Goal: Task Accomplishment & Management: Manage account settings

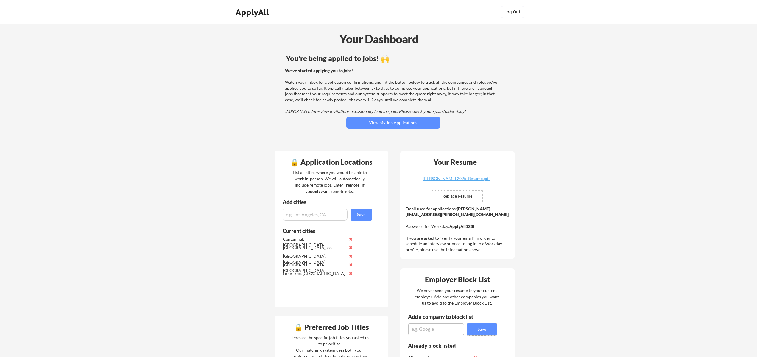
scroll to position [217, 0]
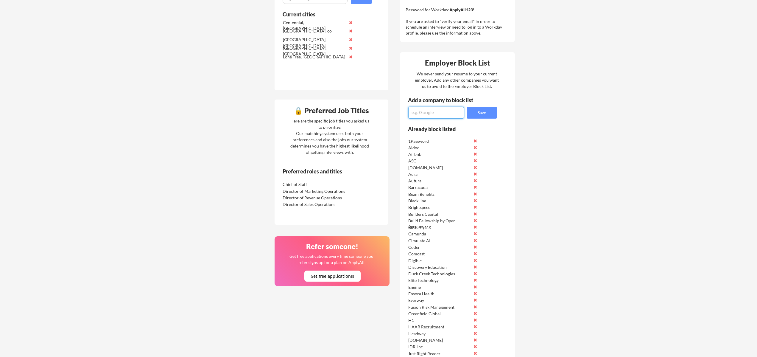
click at [429, 110] on textarea at bounding box center [436, 113] width 56 height 12
type textarea "Connexall"
click at [485, 109] on button "Save" at bounding box center [482, 113] width 30 height 12
click at [437, 112] on textarea at bounding box center [436, 113] width 56 height 12
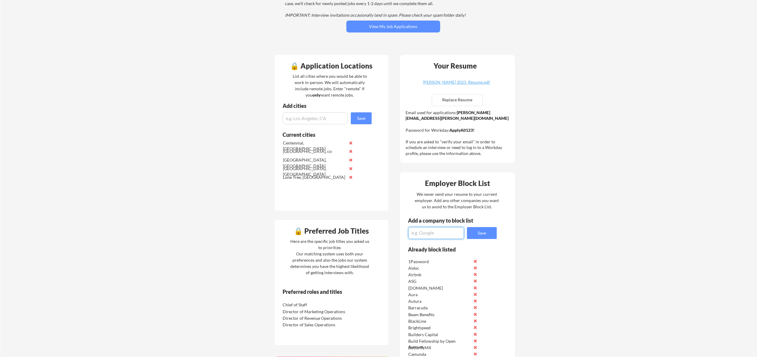
scroll to position [0, 0]
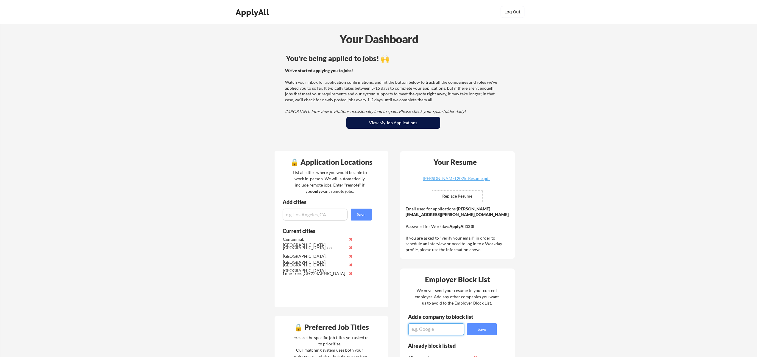
click at [396, 125] on button "View My Job Applications" at bounding box center [393, 123] width 94 height 12
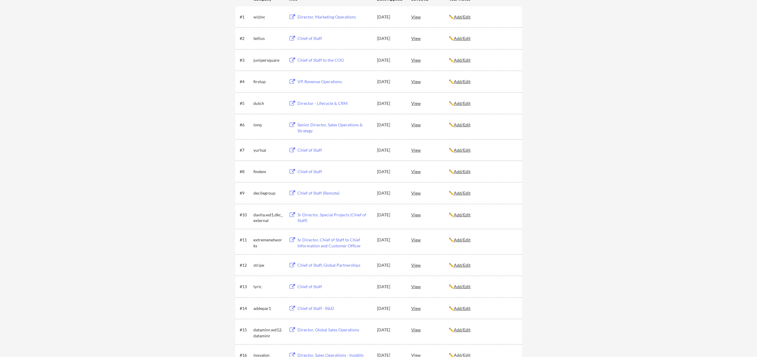
scroll to position [8, 0]
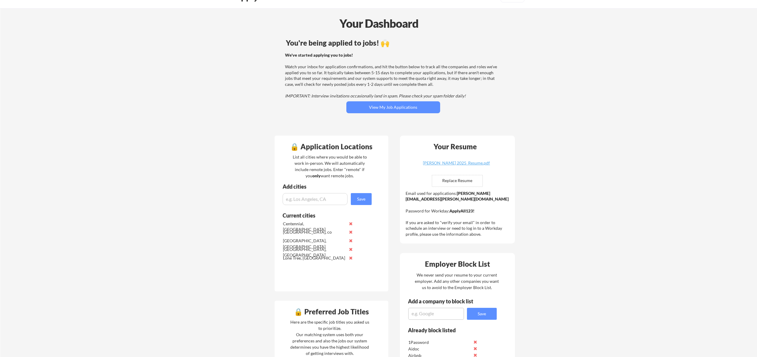
scroll to position [16, 0]
click at [431, 312] on textarea at bounding box center [436, 313] width 56 height 12
type textarea "ChowNow"
click at [494, 314] on button "Save" at bounding box center [482, 313] width 30 height 12
click at [299, 200] on input "input" at bounding box center [315, 198] width 65 height 12
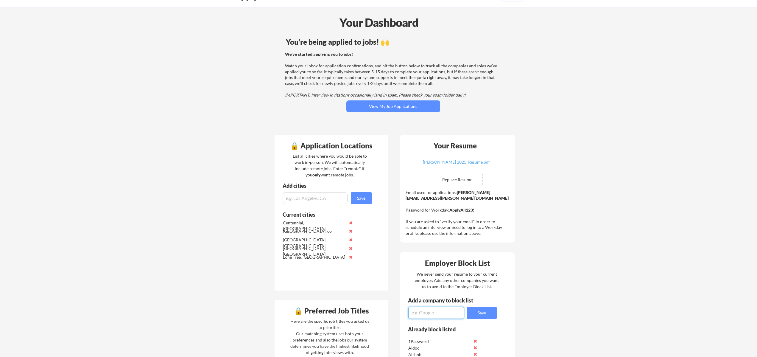
click at [423, 313] on textarea at bounding box center [436, 313] width 56 height 12
type textarea "Coursera"
click at [490, 312] on button "Save" at bounding box center [482, 313] width 30 height 12
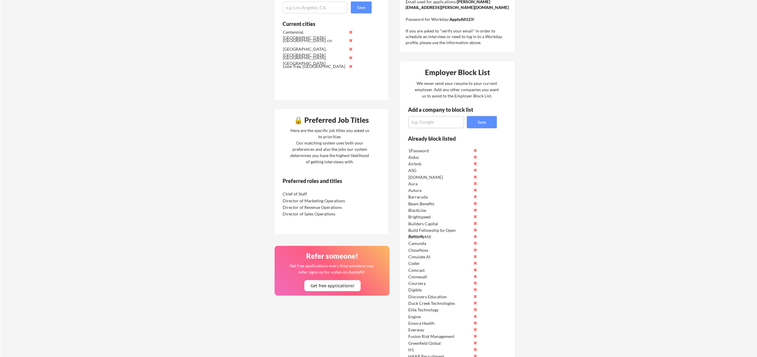
scroll to position [409, 0]
